Goal: Find specific page/section

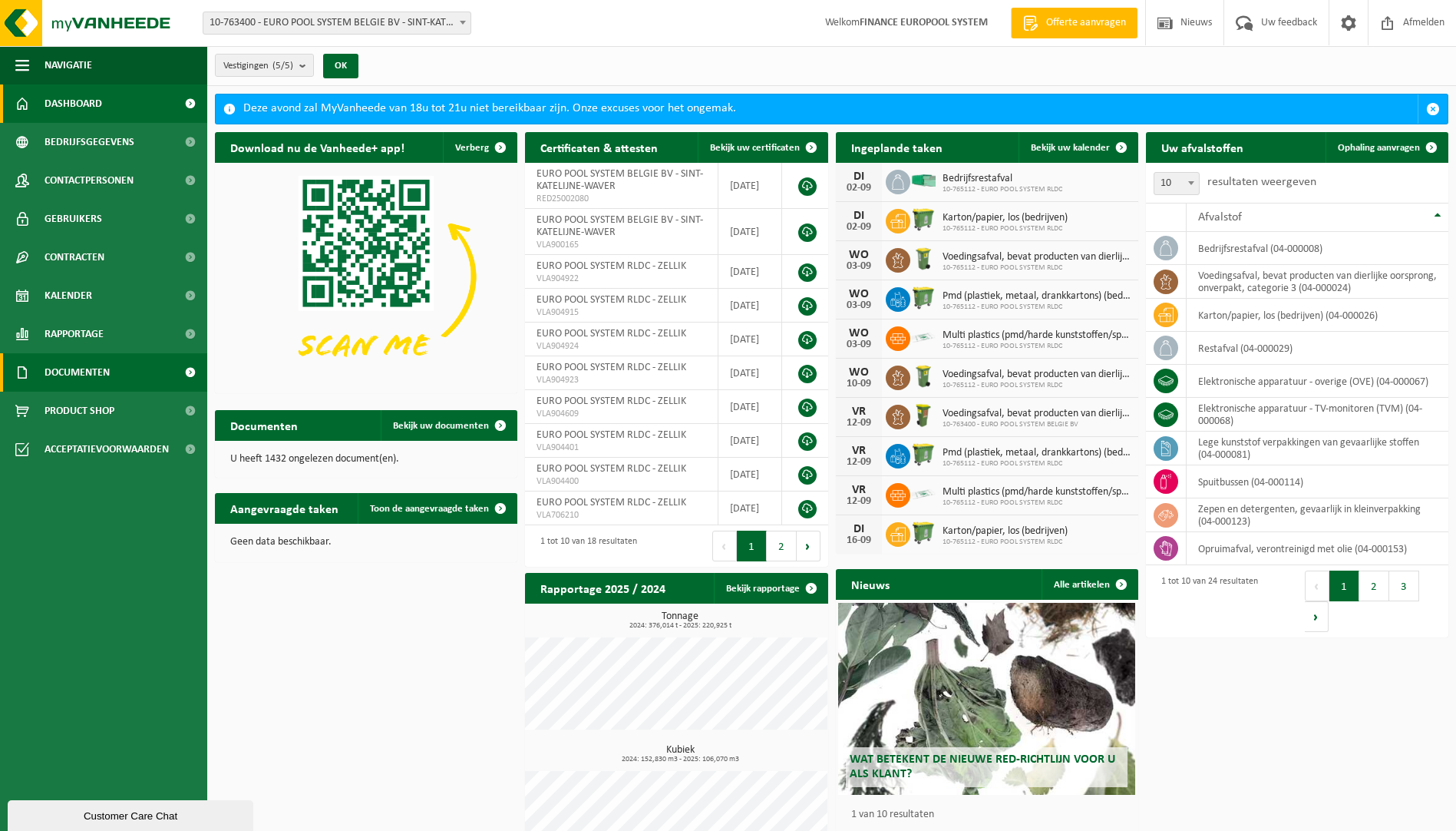
click at [74, 369] on span "Documenten" at bounding box center [77, 372] width 66 height 38
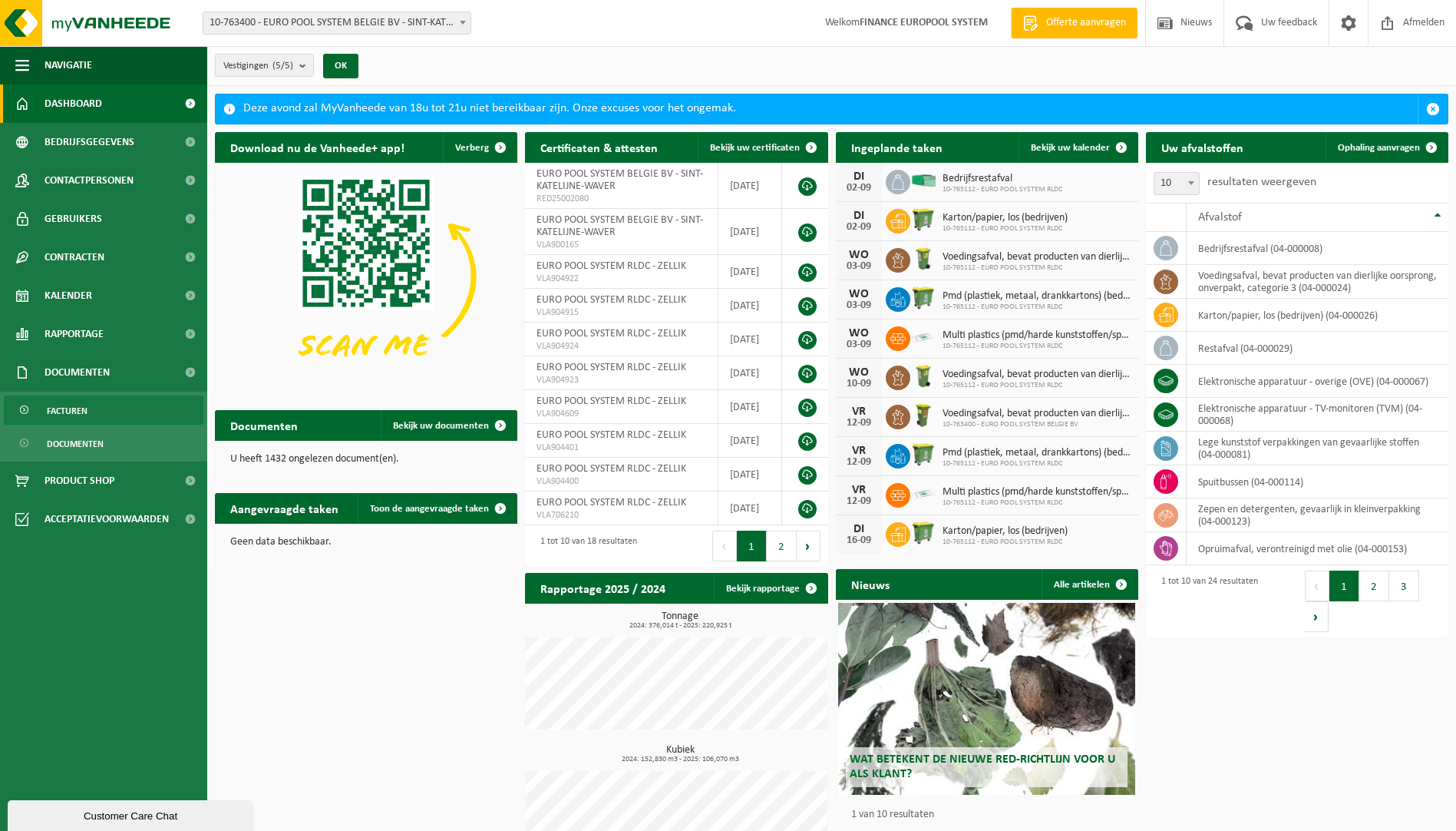
click at [74, 405] on span "Facturen" at bounding box center [67, 410] width 41 height 29
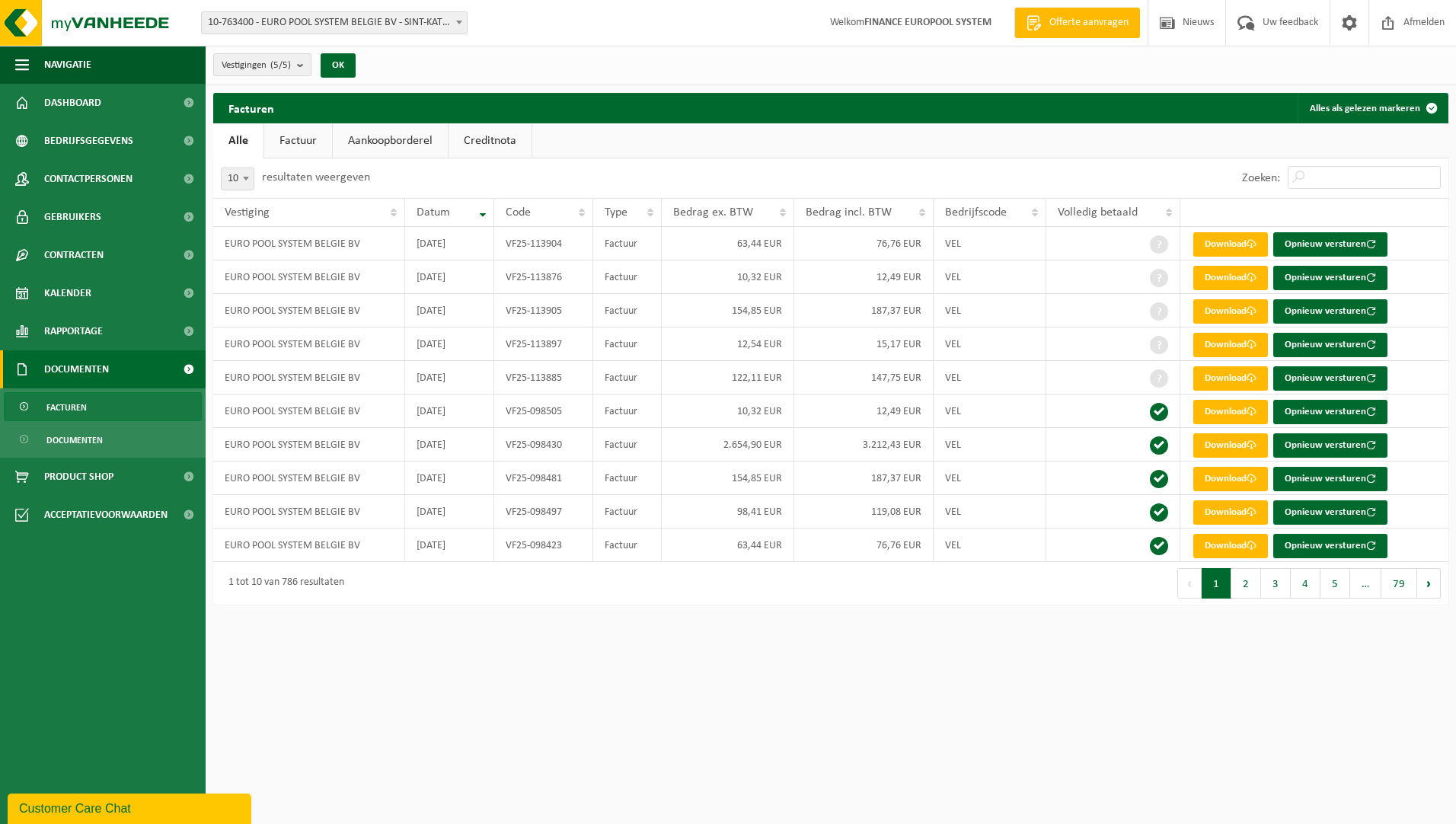
drag, startPoint x: 895, startPoint y: 688, endPoint x: 1064, endPoint y: 659, distance: 171.5
click at [914, 681] on html "Vestiging: 10-763400 - EURO POOL SYSTEM BELGIE BV - SINT-KATELIJNE-WAVER 10-826…" at bounding box center [728, 412] width 1456 height 824
click at [1066, 659] on html "Vestiging: 10-763400 - EURO POOL SYSTEM BELGIE BV - SINT-KATELIJNE-WAVER 10-826…" at bounding box center [728, 412] width 1456 height 824
